Goal: Check status: Check status

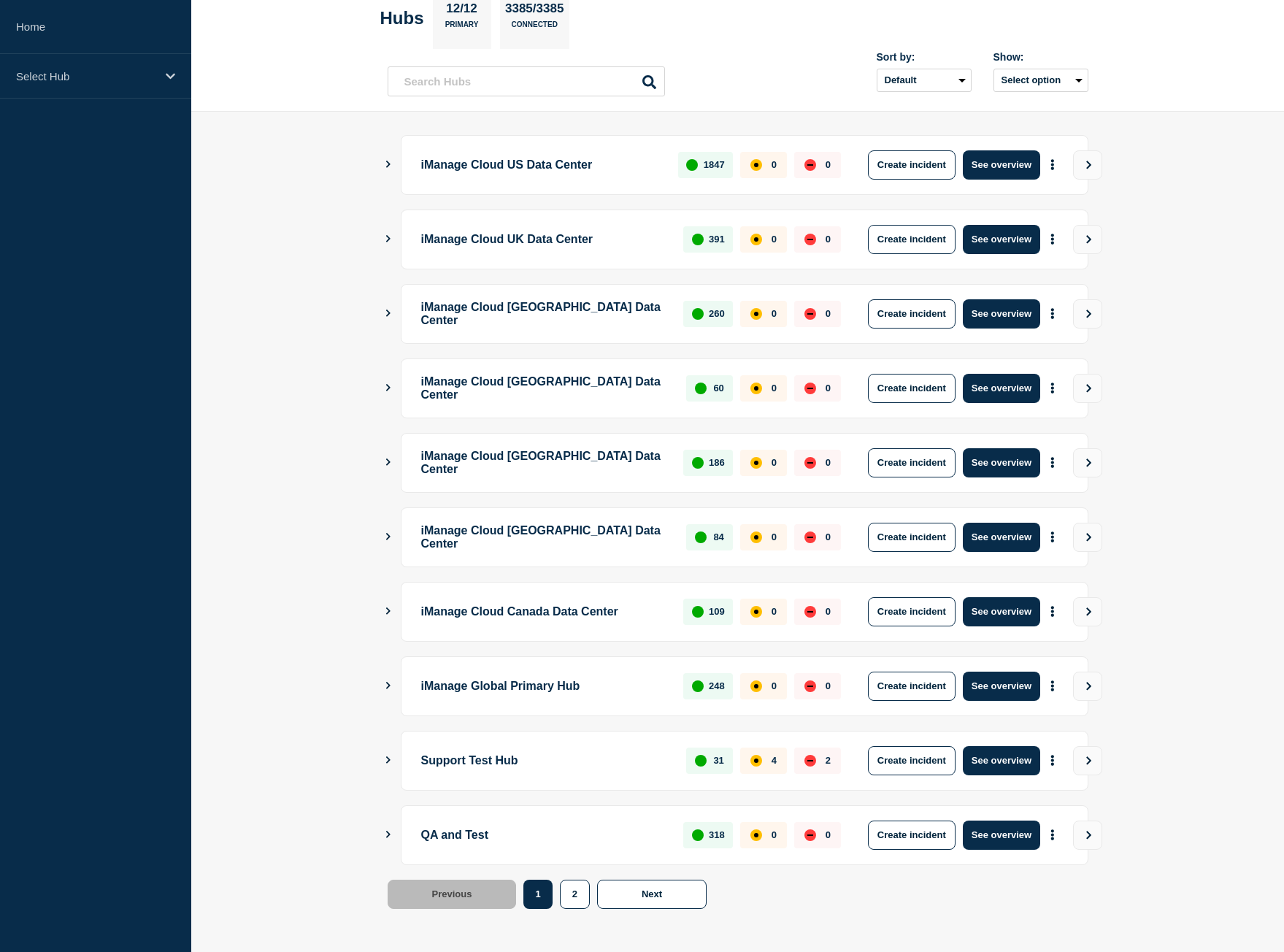
scroll to position [83, 0]
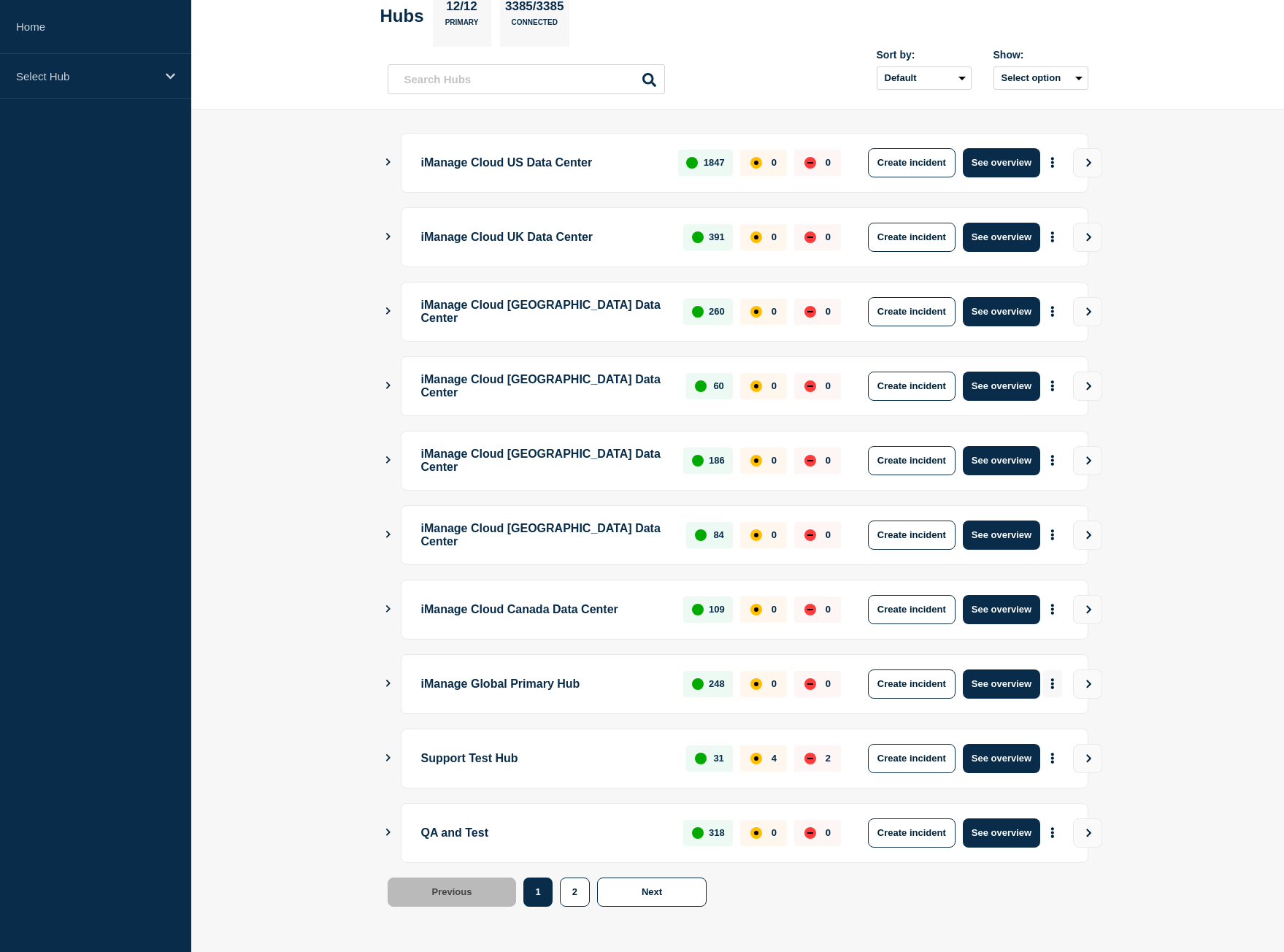
click at [1057, 688] on button "More actions" at bounding box center [1052, 683] width 19 height 27
click at [1051, 743] on link "View Status Page" at bounding box center [1051, 746] width 107 height 12
click at [1072, 751] on link "View Status Page" at bounding box center [1051, 746] width 107 height 12
click at [1063, 748] on link "View Status Page" at bounding box center [1051, 746] width 107 height 12
click at [1059, 536] on button "More actions" at bounding box center [1052, 534] width 19 height 27
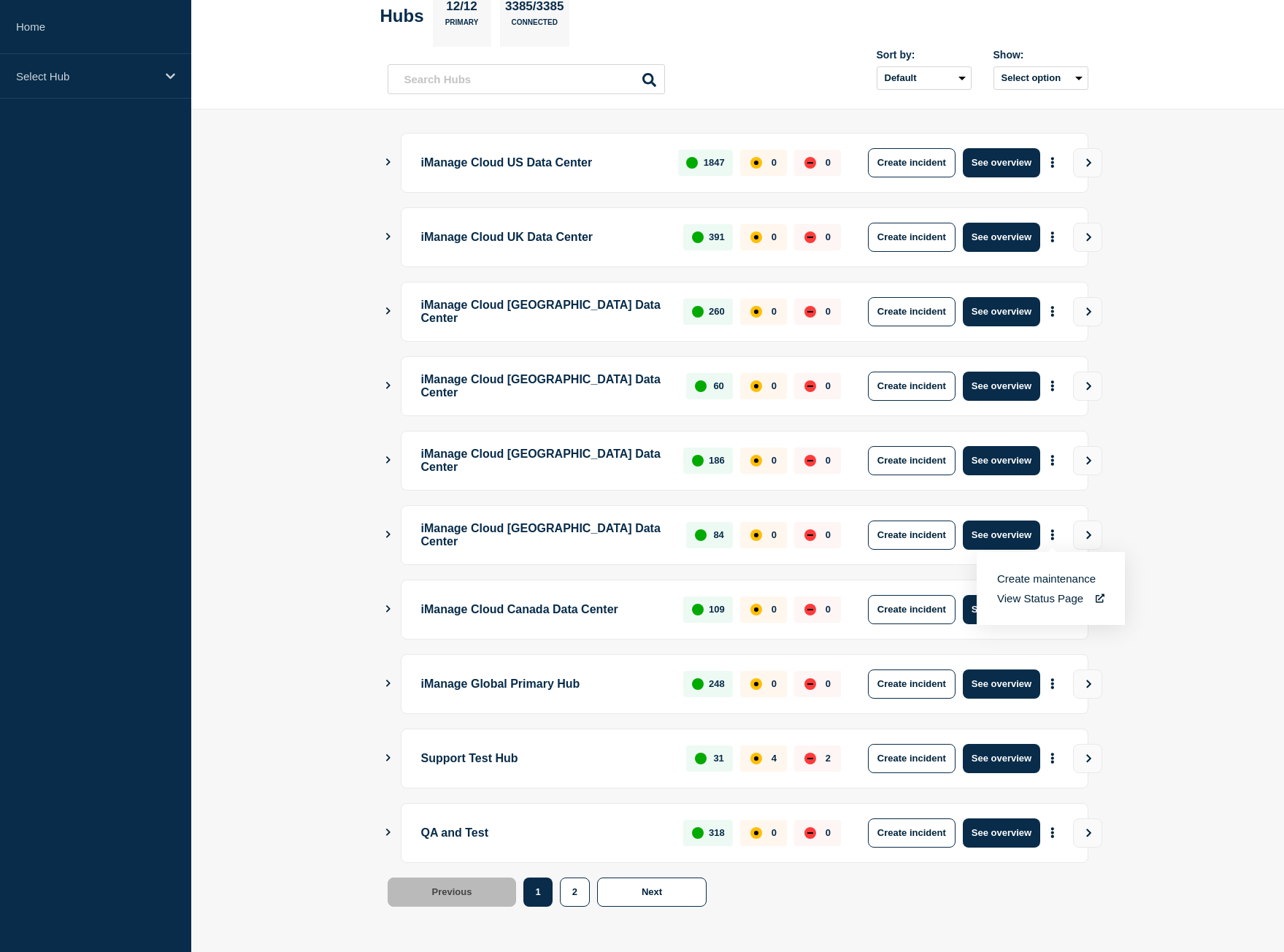
click at [1047, 595] on link "View Status Page" at bounding box center [1051, 597] width 107 height 12
click at [551, 684] on p "iManage Global Primary Hub" at bounding box center [544, 684] width 246 height 30
drag, startPoint x: 465, startPoint y: 679, endPoint x: 637, endPoint y: 681, distance: 172.0
click at [637, 681] on p "iManage Global Primary Hub" at bounding box center [544, 684] width 246 height 30
click at [124, 67] on div "Select Hub" at bounding box center [95, 76] width 191 height 44
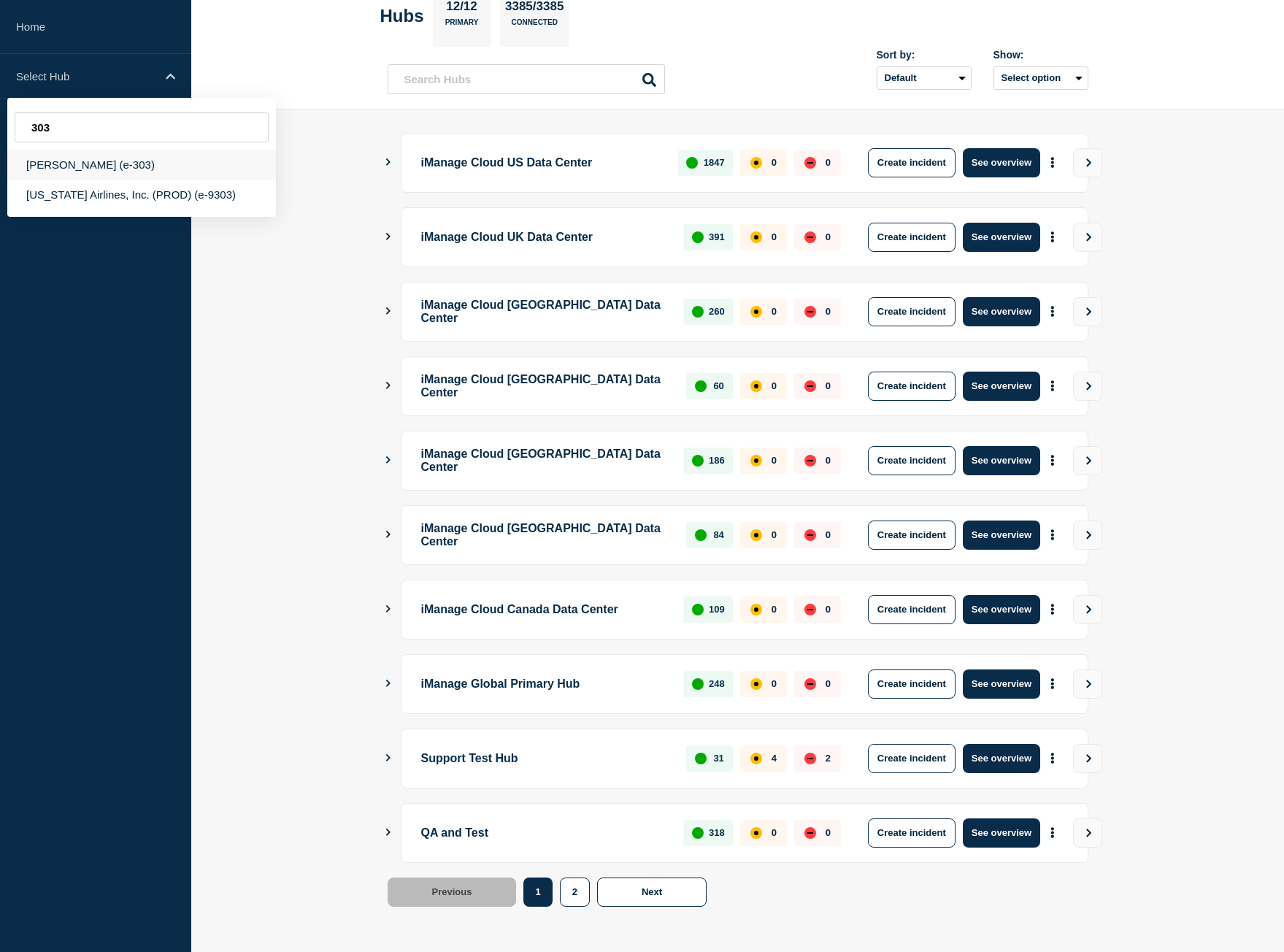
type input "303"
click at [152, 159] on div "[PERSON_NAME] (e-303)" at bounding box center [141, 164] width 269 height 30
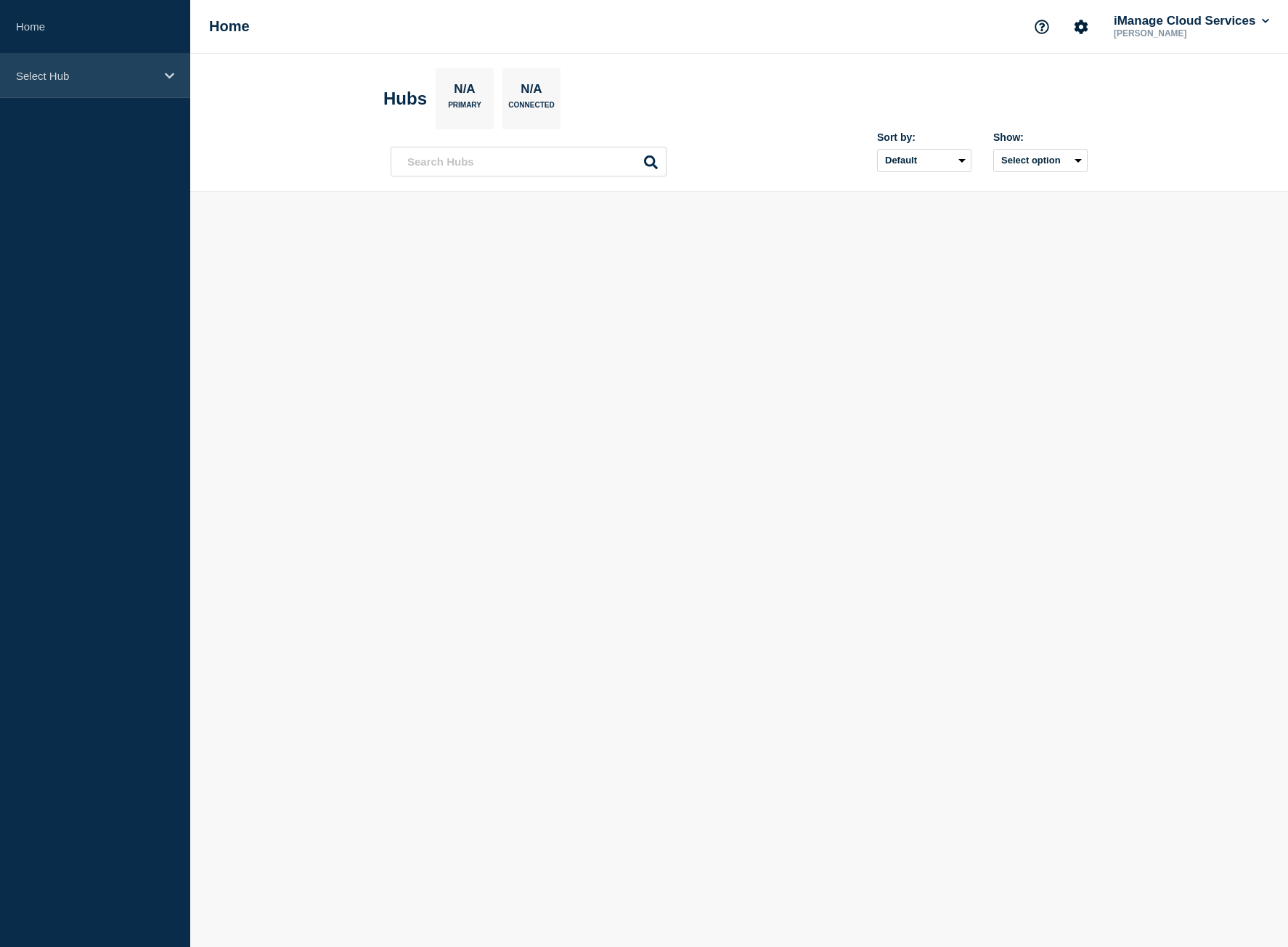
click at [113, 72] on p "Select Hub" at bounding box center [85, 75] width 140 height 12
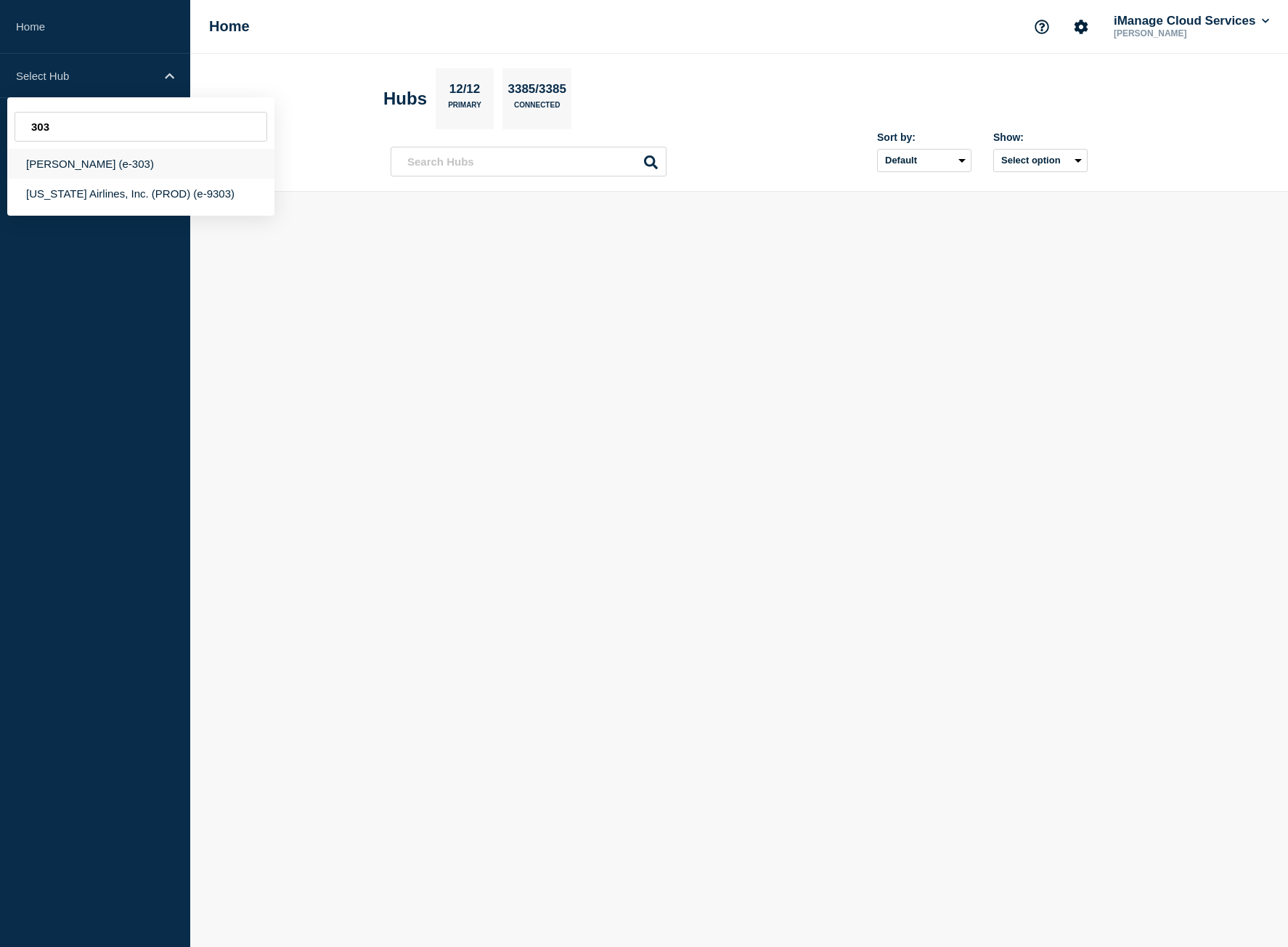
type input "303"
click at [133, 172] on div "[PERSON_NAME] (e-303)" at bounding box center [141, 163] width 267 height 29
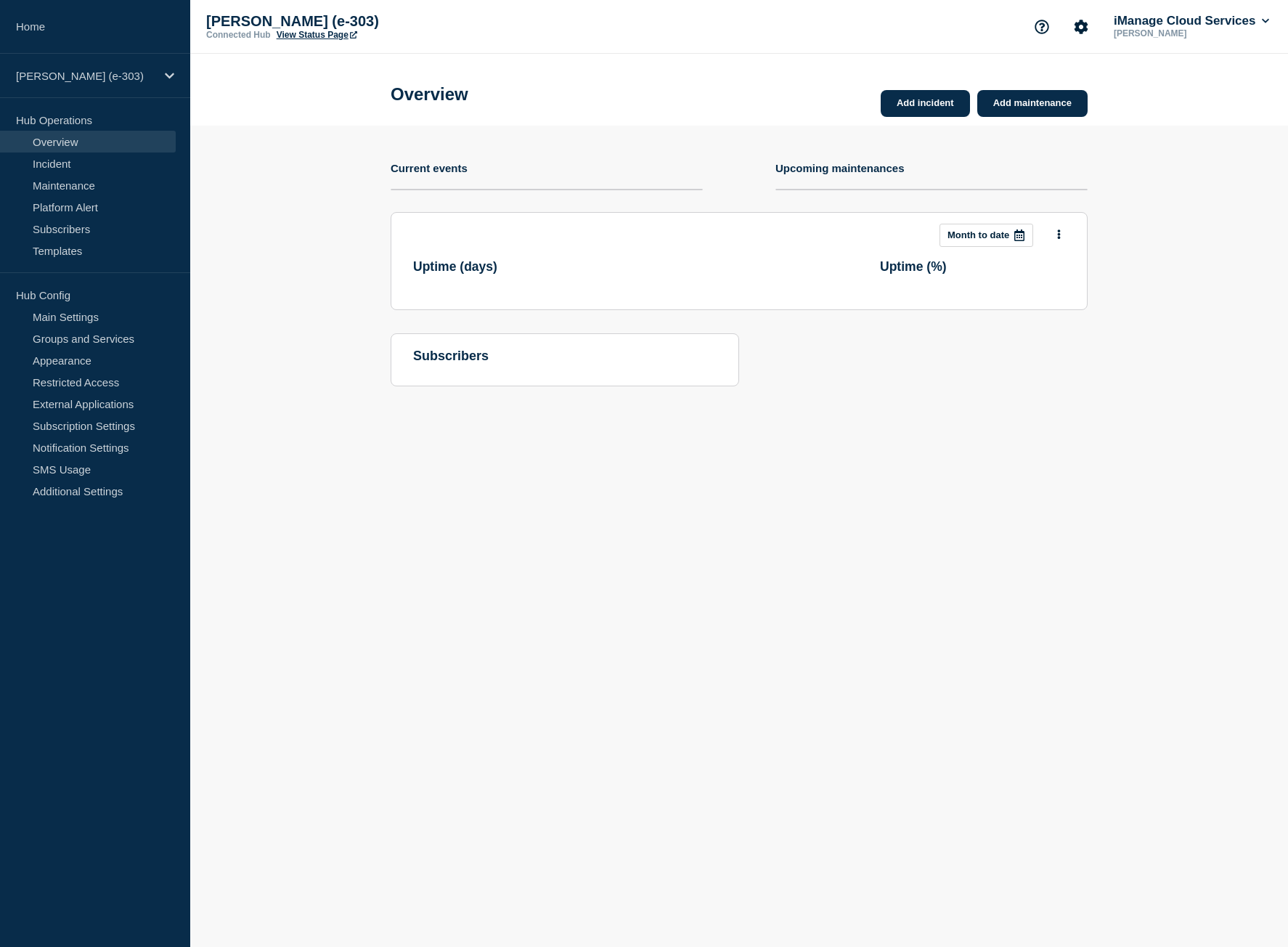
click at [319, 37] on link "View Status Page" at bounding box center [317, 34] width 81 height 10
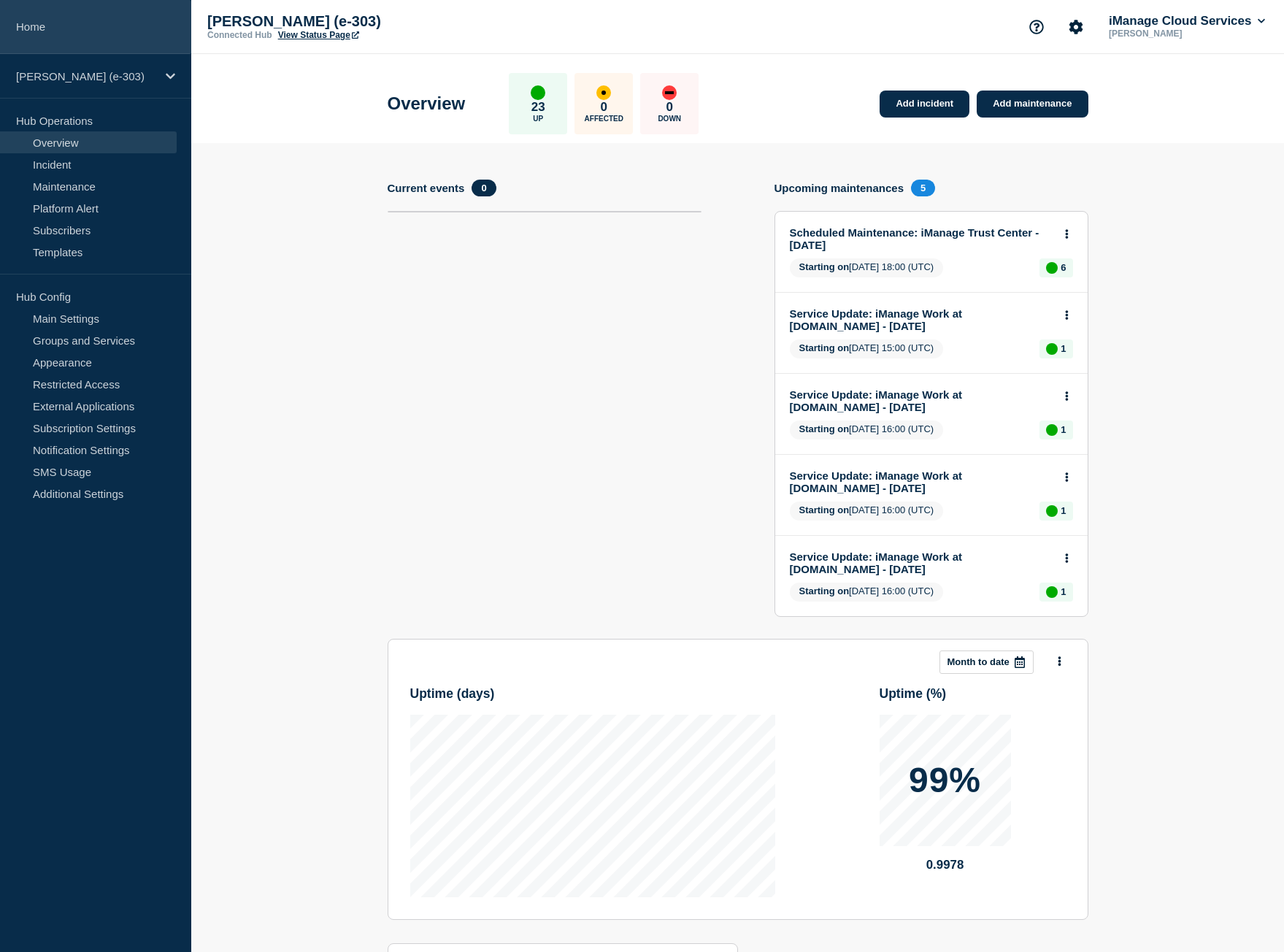
click at [121, 31] on link "Home" at bounding box center [95, 27] width 191 height 54
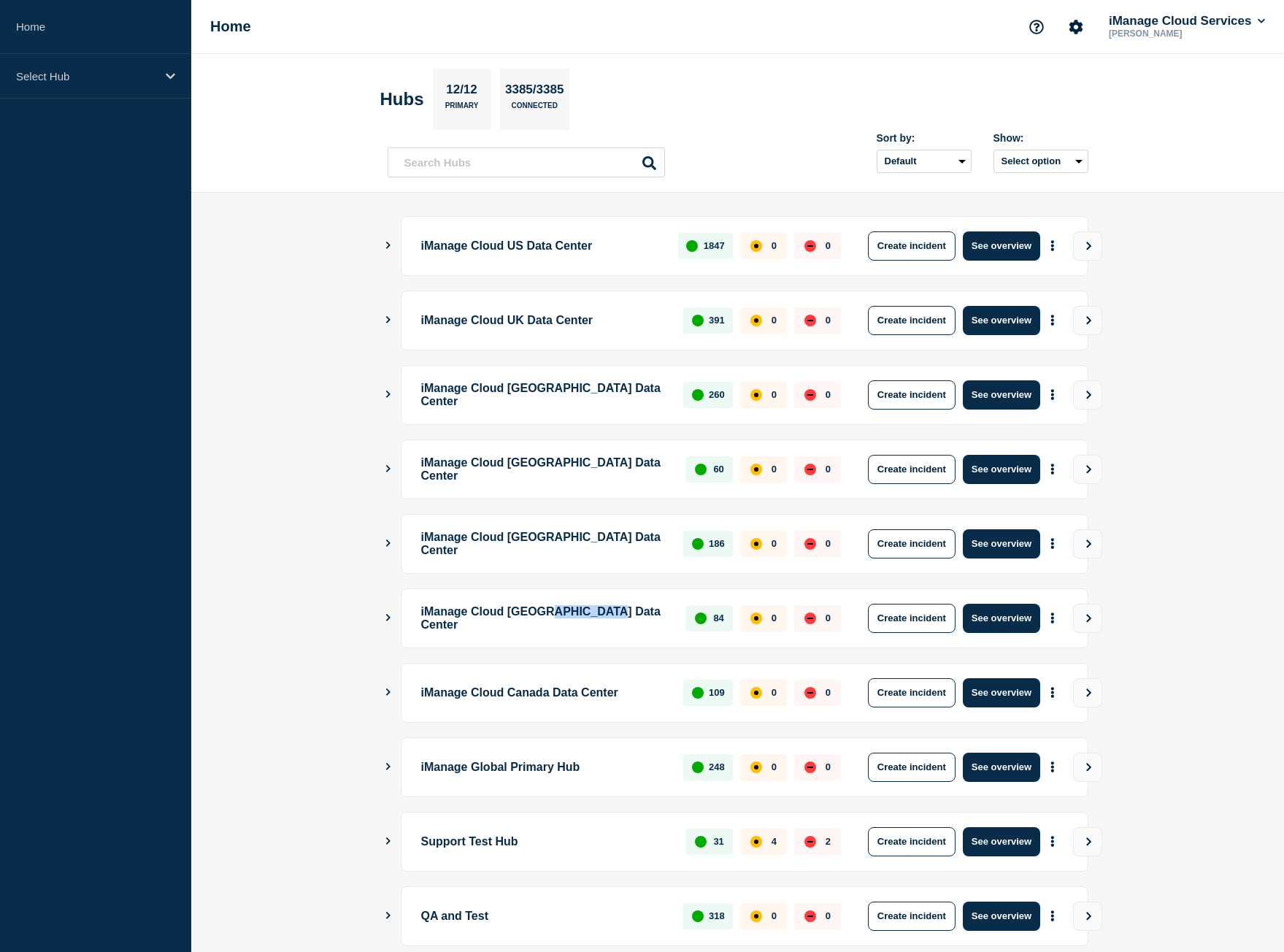
drag, startPoint x: 562, startPoint y: 615, endPoint x: 634, endPoint y: 615, distance: 72.0
click at [634, 615] on p "iManage Cloud [GEOGRAPHIC_DATA] Data Center" at bounding box center [546, 619] width 249 height 30
drag, startPoint x: 523, startPoint y: 536, endPoint x: 577, endPoint y: 482, distance: 76.4
click at [616, 540] on p "iManage Cloud [GEOGRAPHIC_DATA] Data Center" at bounding box center [544, 544] width 246 height 30
drag, startPoint x: 543, startPoint y: 466, endPoint x: 543, endPoint y: 369, distance: 97.0
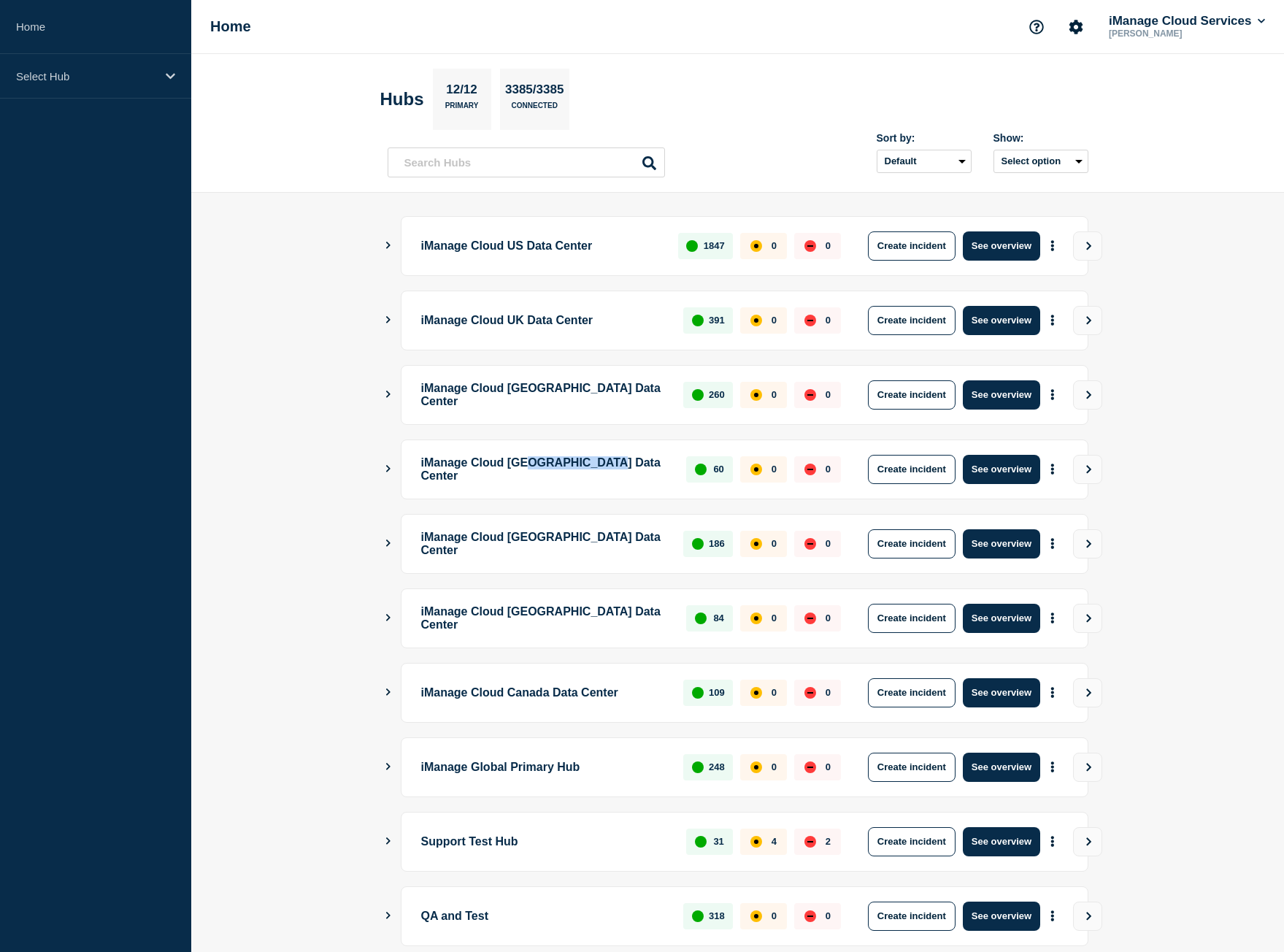
click at [632, 464] on p "iManage Cloud [GEOGRAPHIC_DATA] Data Center" at bounding box center [546, 469] width 249 height 30
drag, startPoint x: 524, startPoint y: 398, endPoint x: 557, endPoint y: 331, distance: 74.7
click at [612, 397] on p "iManage Cloud [GEOGRAPHIC_DATA] Data Center" at bounding box center [544, 395] width 246 height 30
drag, startPoint x: 483, startPoint y: 322, endPoint x: 619, endPoint y: 313, distance: 136.3
click at [625, 319] on p "iManage Cloud UK Data Center" at bounding box center [544, 320] width 246 height 30
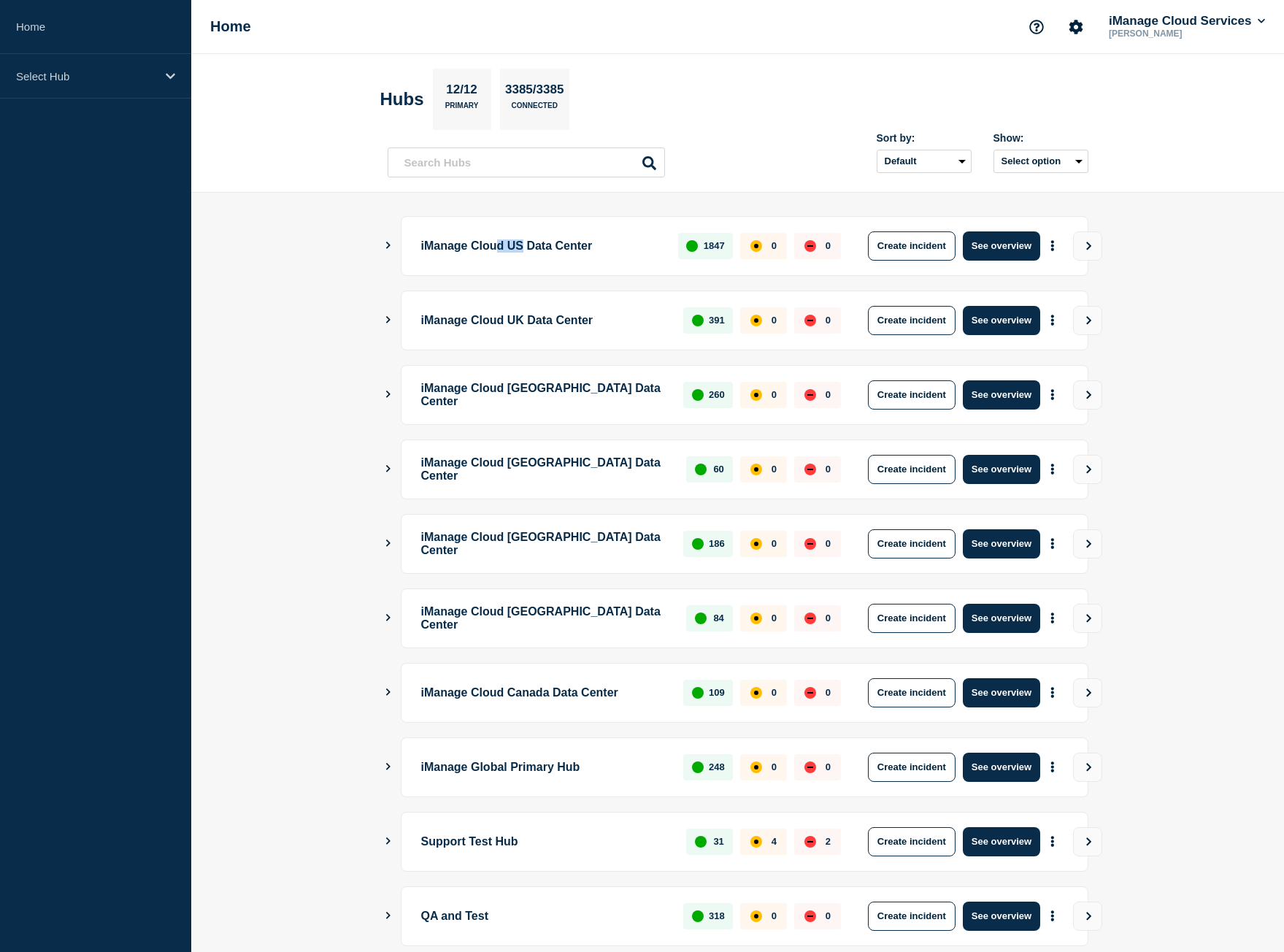
drag, startPoint x: 503, startPoint y: 243, endPoint x: 512, endPoint y: 550, distance: 307.1
click at [563, 247] on p "iManage Cloud US Data Center" at bounding box center [541, 247] width 241 height 30
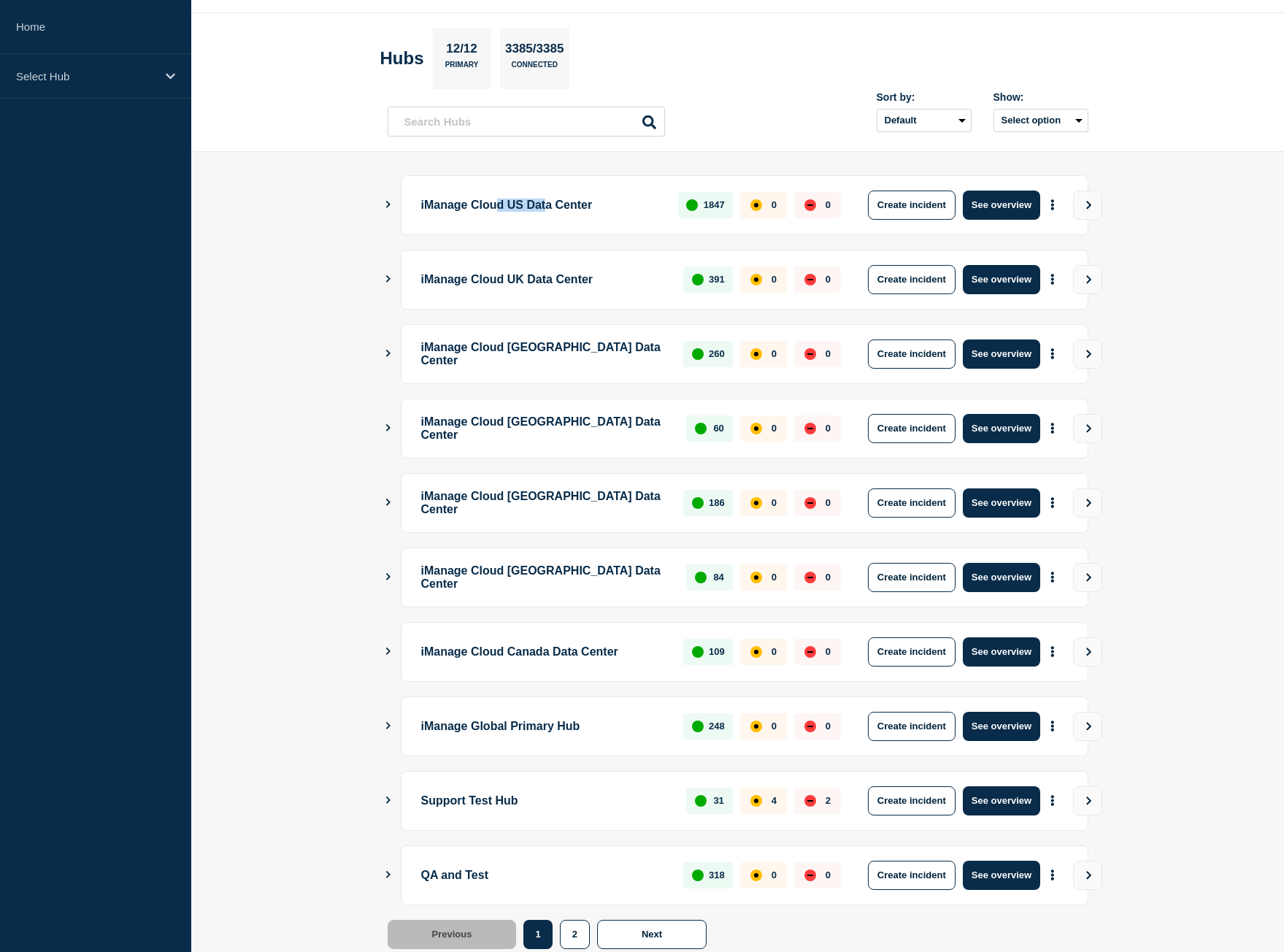
scroll to position [83, 0]
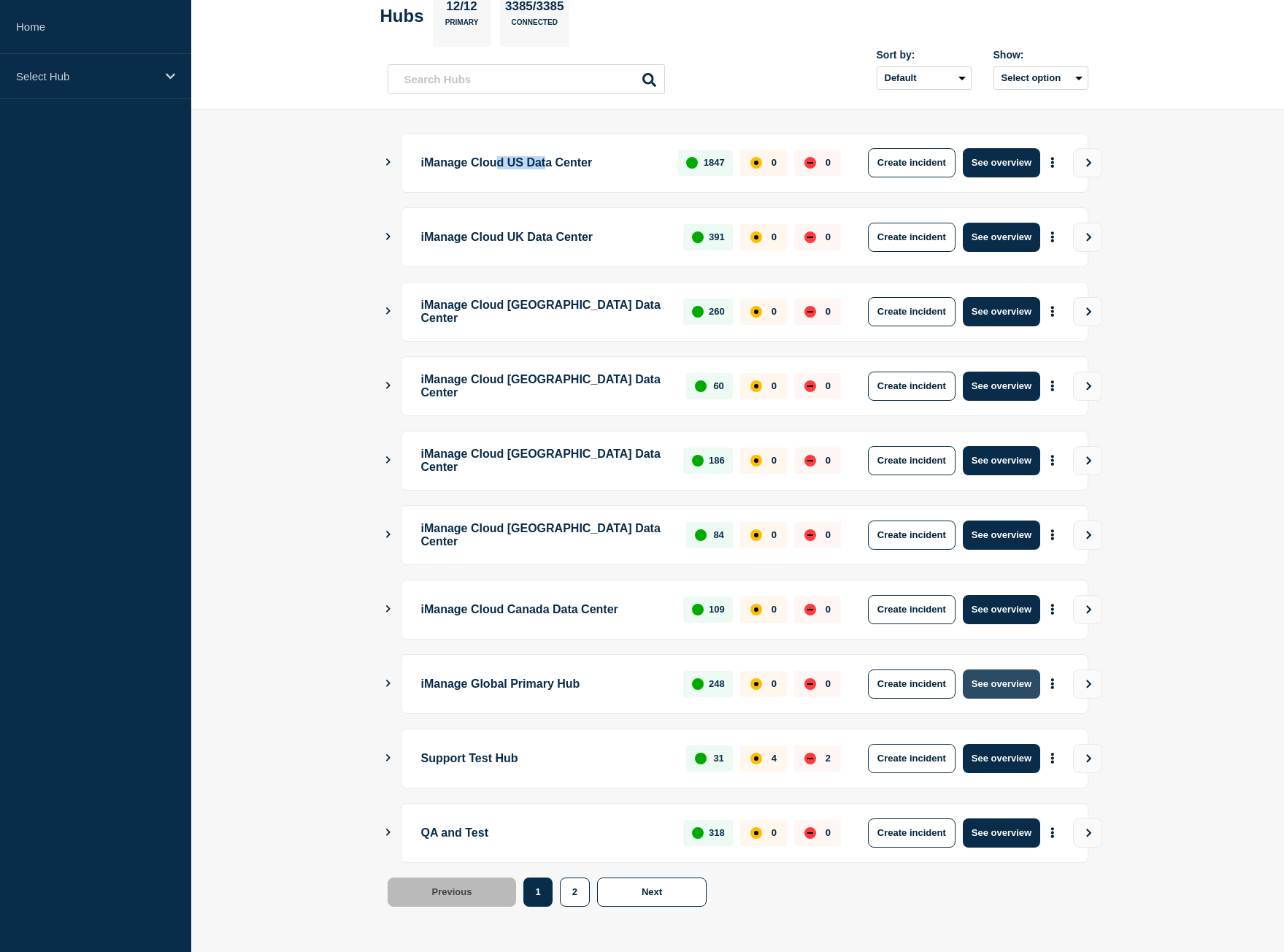
click at [998, 676] on button "See overview" at bounding box center [1002, 684] width 78 height 30
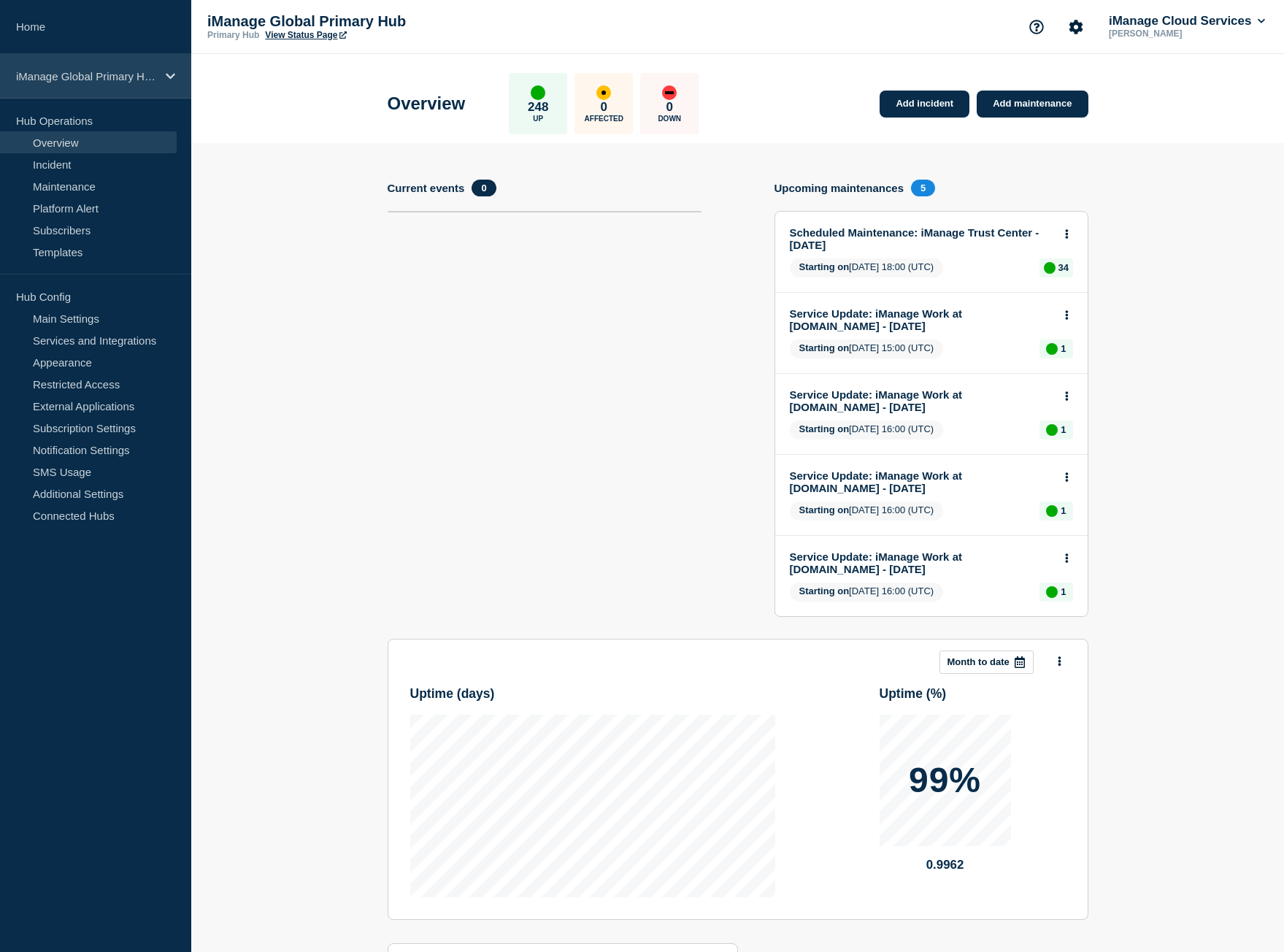
click at [114, 65] on div "iManage Global Primary Hub" at bounding box center [95, 76] width 191 height 44
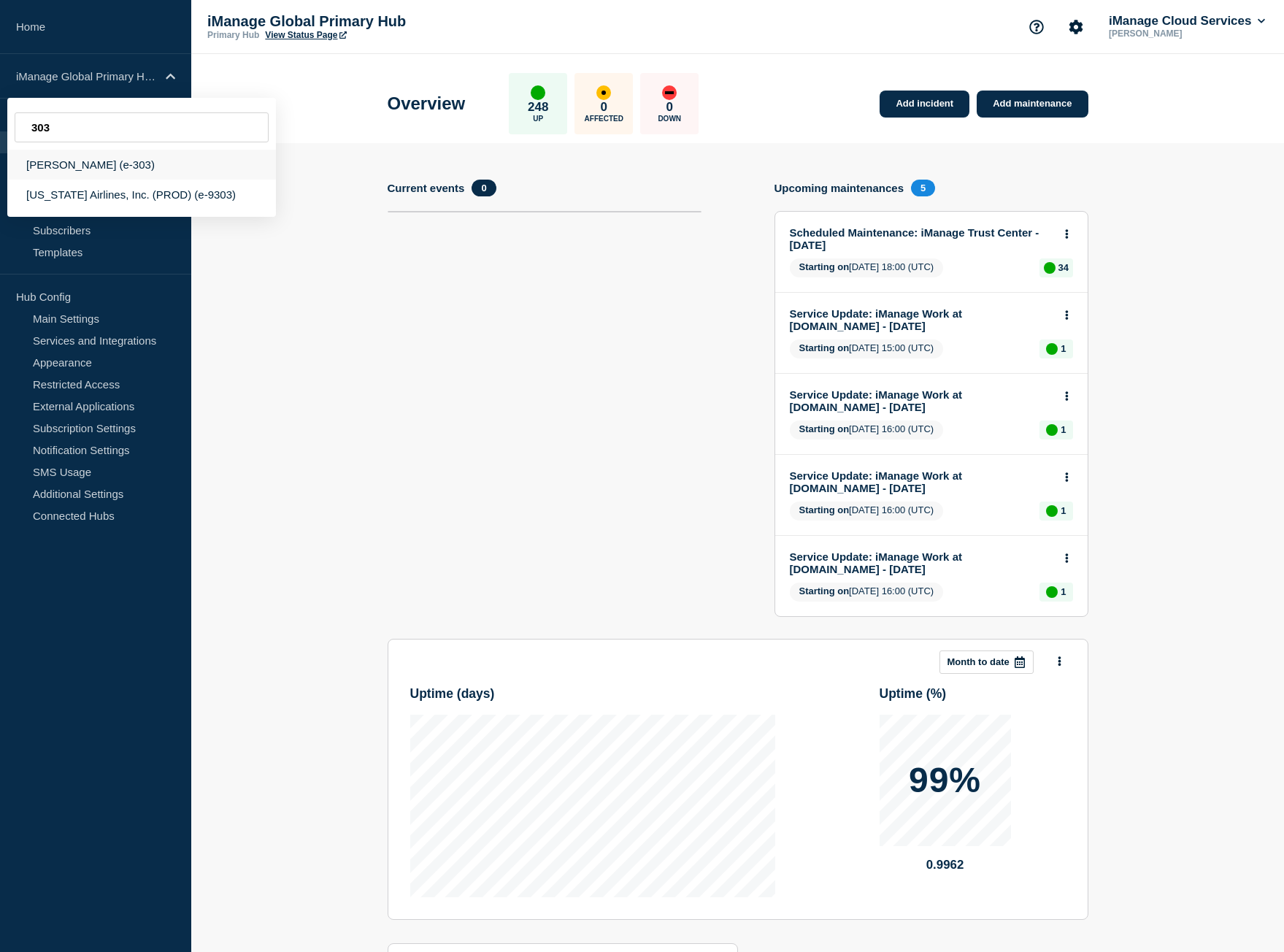
type input "303"
click at [150, 170] on div "[PERSON_NAME] (e-303)" at bounding box center [141, 164] width 269 height 30
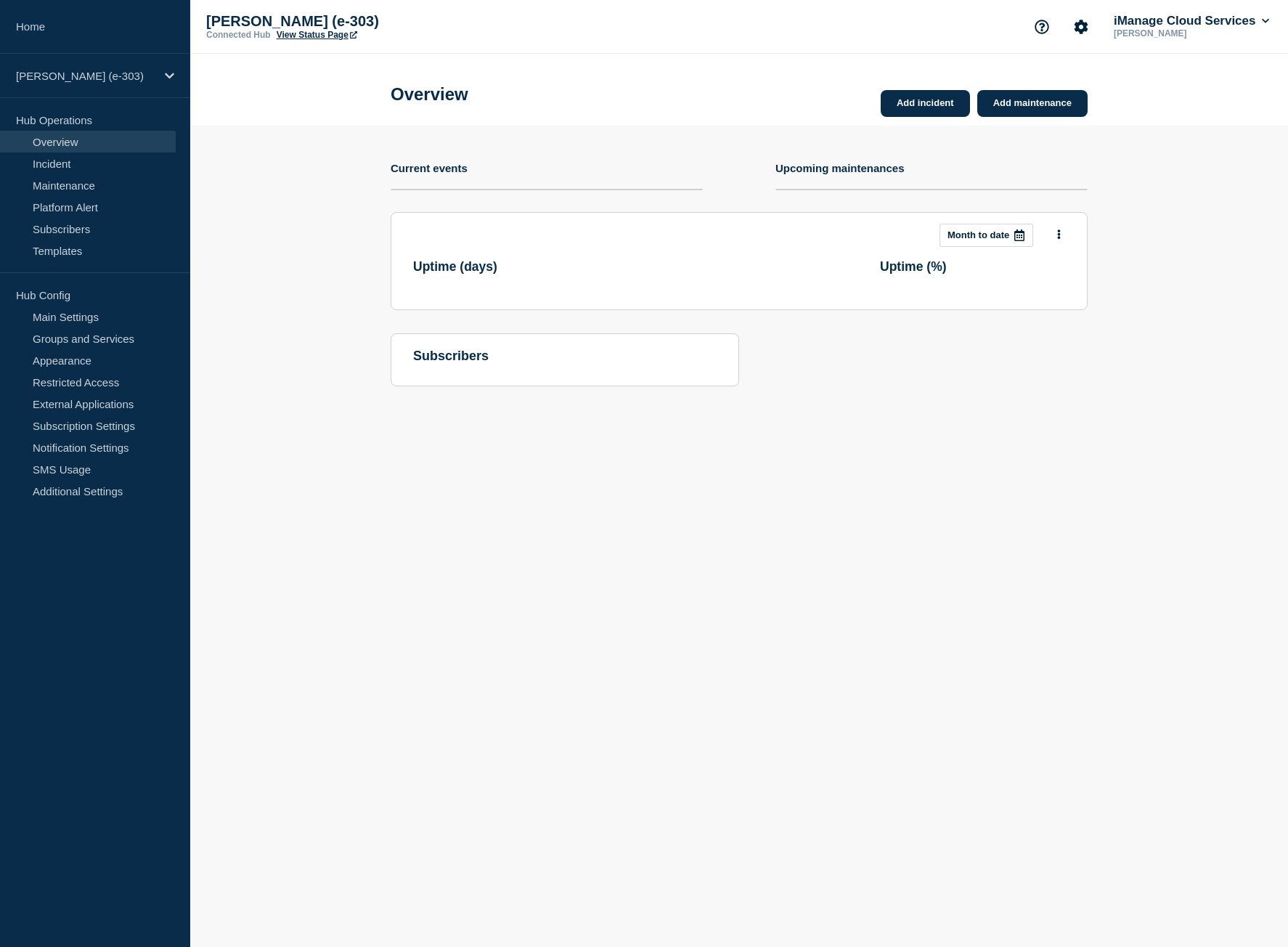
click at [296, 33] on link "View Status Page" at bounding box center [317, 34] width 81 height 10
